Goal: Find specific page/section: Find specific page/section

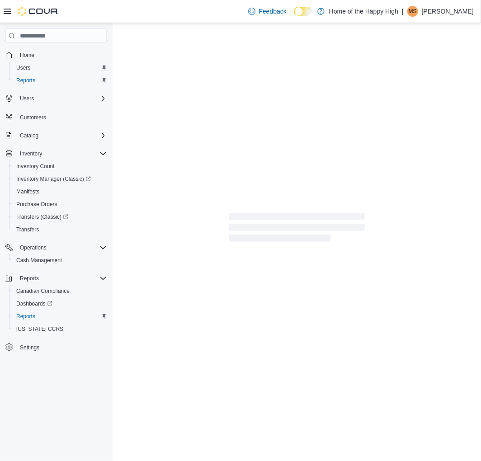
click at [445, 11] on p "[PERSON_NAME]" at bounding box center [448, 11] width 52 height 11
click at [434, 6] on p "Matthew Sheculski" at bounding box center [448, 11] width 52 height 11
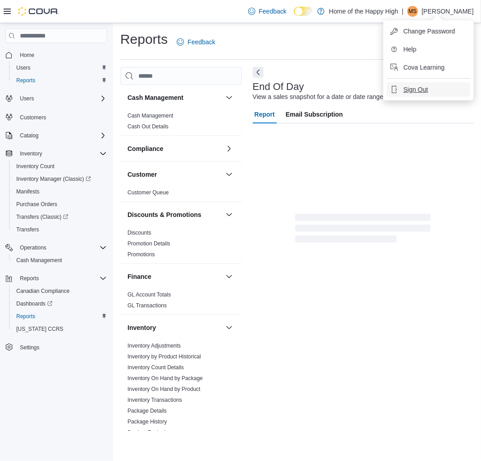
click at [411, 91] on span "Sign Out" at bounding box center [415, 89] width 24 height 9
